Goal: Find specific page/section: Find specific page/section

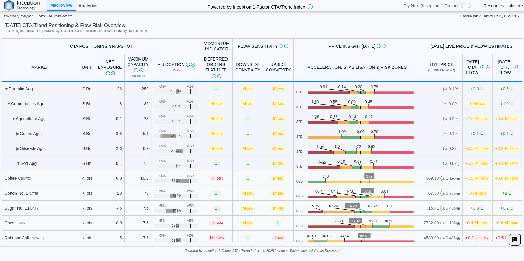
click at [92, 7] on link "Analytics" at bounding box center [88, 6] width 24 height 10
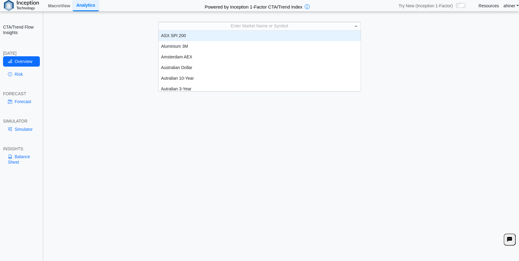
scroll to position [0, 0]
click at [354, 26] on span at bounding box center [357, 26] width 8 height 8
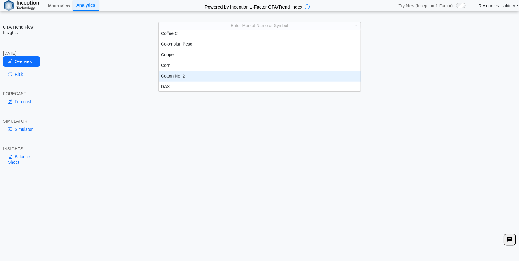
click at [298, 74] on div "Cotton No. 2" at bounding box center [260, 76] width 202 height 11
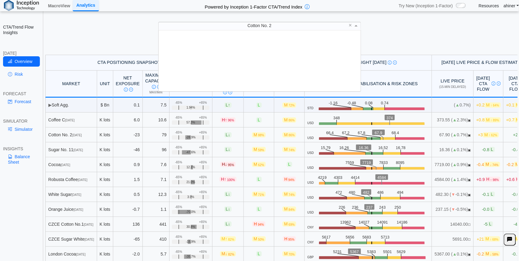
scroll to position [227, 0]
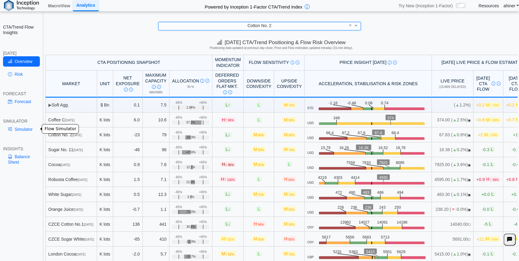
click at [24, 129] on link "Simulator" at bounding box center [21, 129] width 37 height 10
